Goal: Find specific page/section: Locate item on page

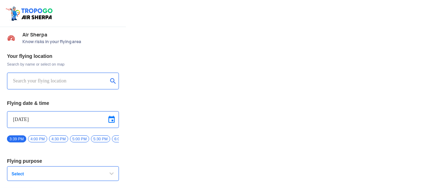
type input "Throttle Dopo"
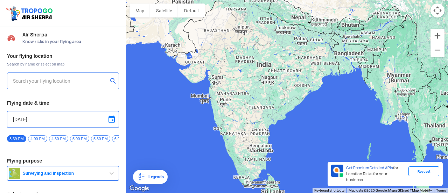
drag, startPoint x: 277, startPoint y: 134, endPoint x: 278, endPoint y: 75, distance: 58.8
click at [278, 75] on div "To navigate, press the arrow keys." at bounding box center [287, 96] width 322 height 193
drag, startPoint x: 320, startPoint y: 121, endPoint x: 324, endPoint y: 78, distance: 42.9
click at [324, 78] on div "To navigate, press the arrow keys." at bounding box center [287, 96] width 322 height 193
click at [438, 10] on button "Map camera controls" at bounding box center [438, 11] width 14 height 14
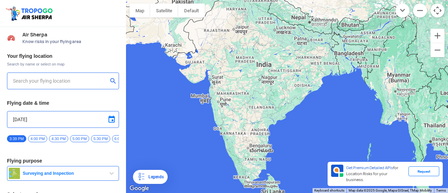
drag, startPoint x: 339, startPoint y: 93, endPoint x: 335, endPoint y: 54, distance: 40.1
click at [335, 54] on div "To navigate, press the arrow keys." at bounding box center [287, 96] width 322 height 193
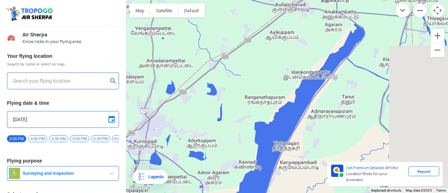
drag, startPoint x: 384, startPoint y: 146, endPoint x: 232, endPoint y: 79, distance: 166.2
click at [232, 79] on div "To navigate, press the arrow keys." at bounding box center [287, 96] width 322 height 193
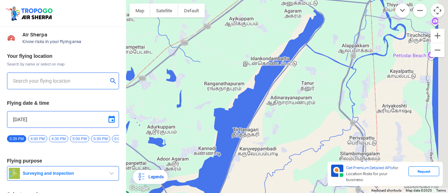
drag, startPoint x: 356, startPoint y: 134, endPoint x: 198, endPoint y: 125, distance: 157.8
click at [198, 125] on div "To navigate, press the arrow keys." at bounding box center [287, 96] width 322 height 193
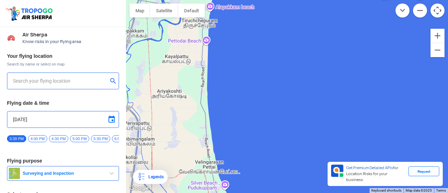
drag, startPoint x: 237, startPoint y: 123, endPoint x: 428, endPoint y: 117, distance: 190.9
click at [428, 117] on div "To navigate, press the arrow keys." at bounding box center [287, 96] width 322 height 193
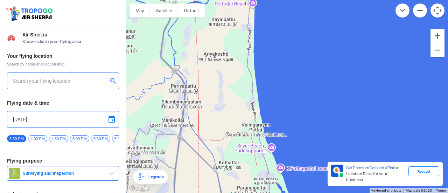
drag, startPoint x: 200, startPoint y: 119, endPoint x: 245, endPoint y: 66, distance: 70.0
click at [245, 68] on div "To navigate, press the arrow keys." at bounding box center [287, 96] width 322 height 193
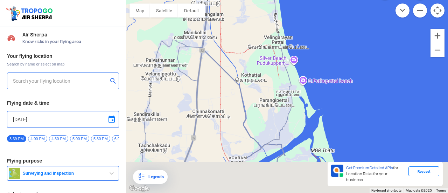
drag, startPoint x: 226, startPoint y: 143, endPoint x: 254, endPoint y: 40, distance: 106.2
click at [254, 41] on div "To navigate, press the arrow keys." at bounding box center [287, 96] width 322 height 193
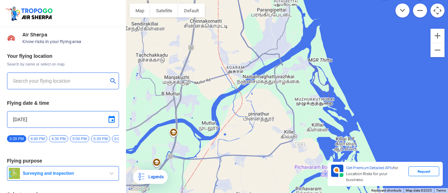
drag, startPoint x: 283, startPoint y: 138, endPoint x: 252, endPoint y: 47, distance: 96.1
click at [259, 65] on div "To navigate, press the arrow keys." at bounding box center [287, 96] width 322 height 193
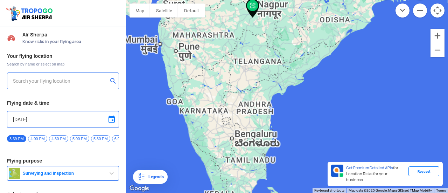
type input "[STREET_ADDRESS]"
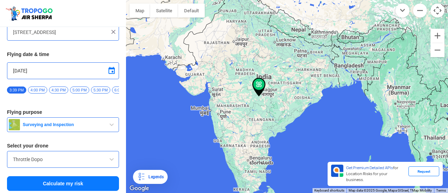
scroll to position [53, 0]
